Goal: Task Accomplishment & Management: Use online tool/utility

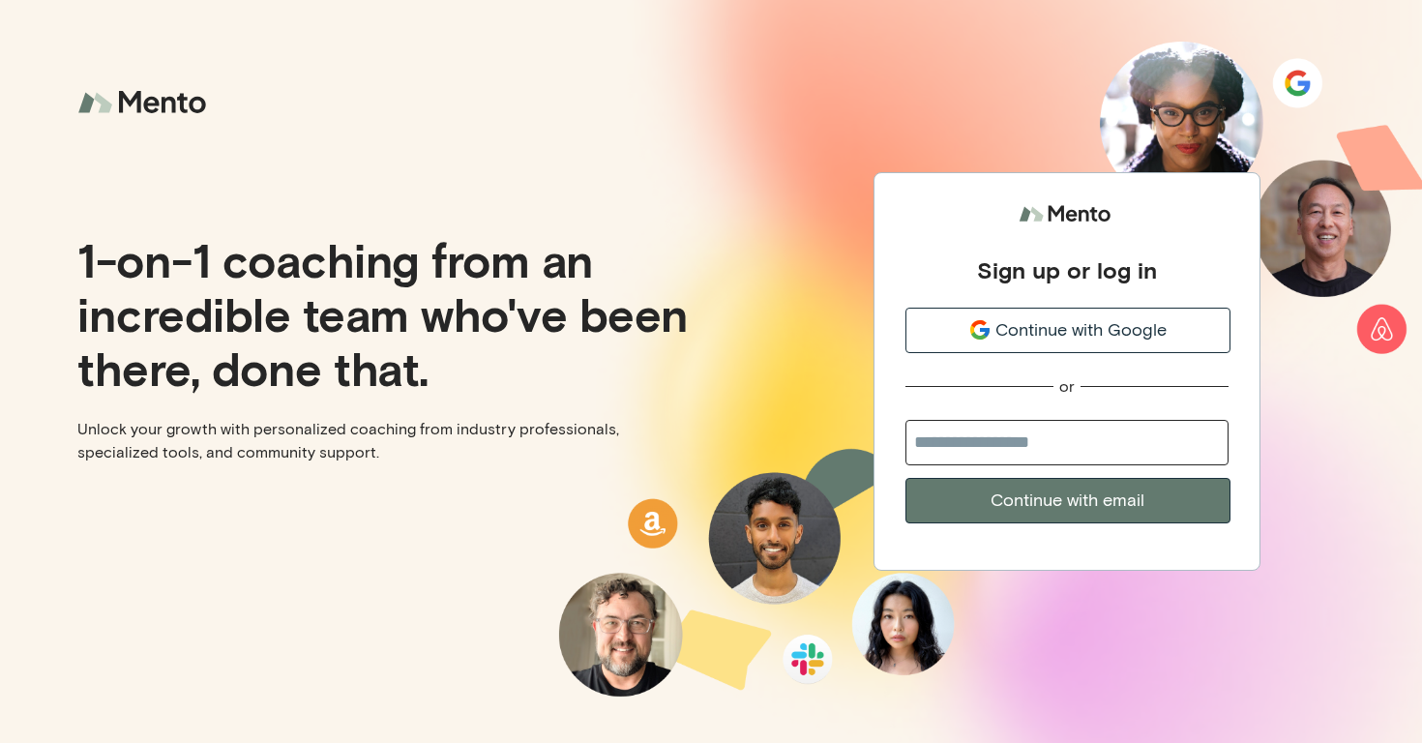
click at [988, 337] on icon "submit" at bounding box center [979, 329] width 23 height 23
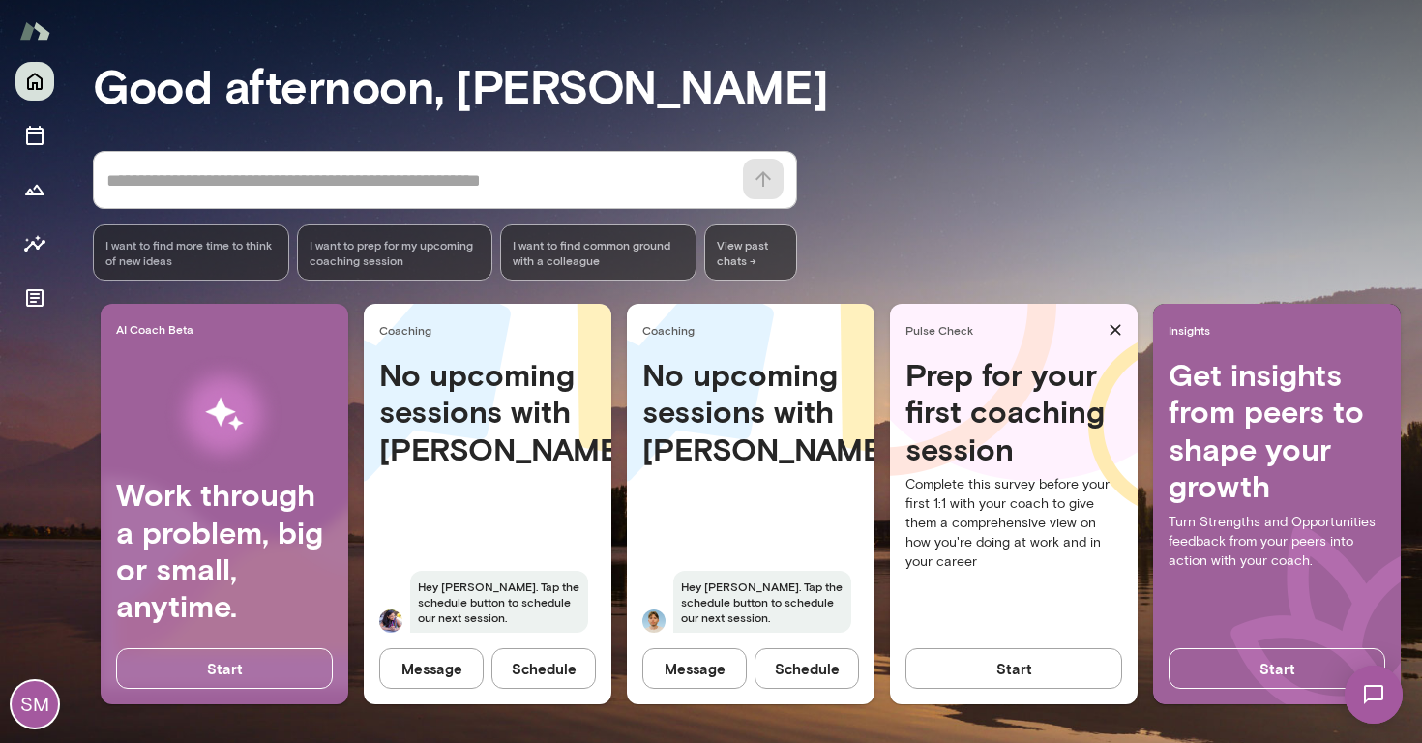
scroll to position [142, 0]
click at [531, 648] on button "Schedule" at bounding box center [543, 668] width 104 height 41
